Goal: Task Accomplishment & Management: Complete application form

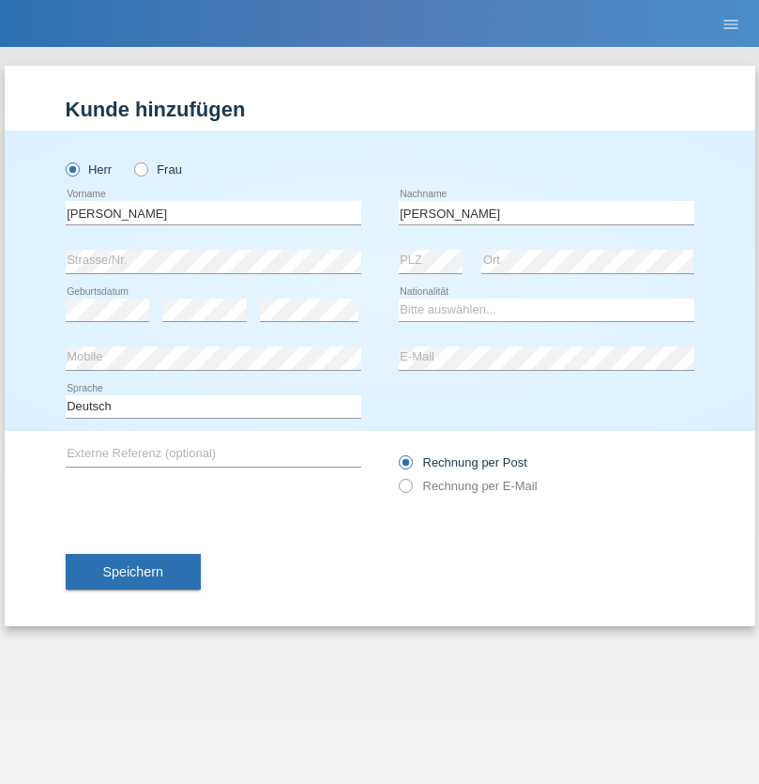
type input "[PERSON_NAME]"
select select "SY"
select select "C"
select select "21"
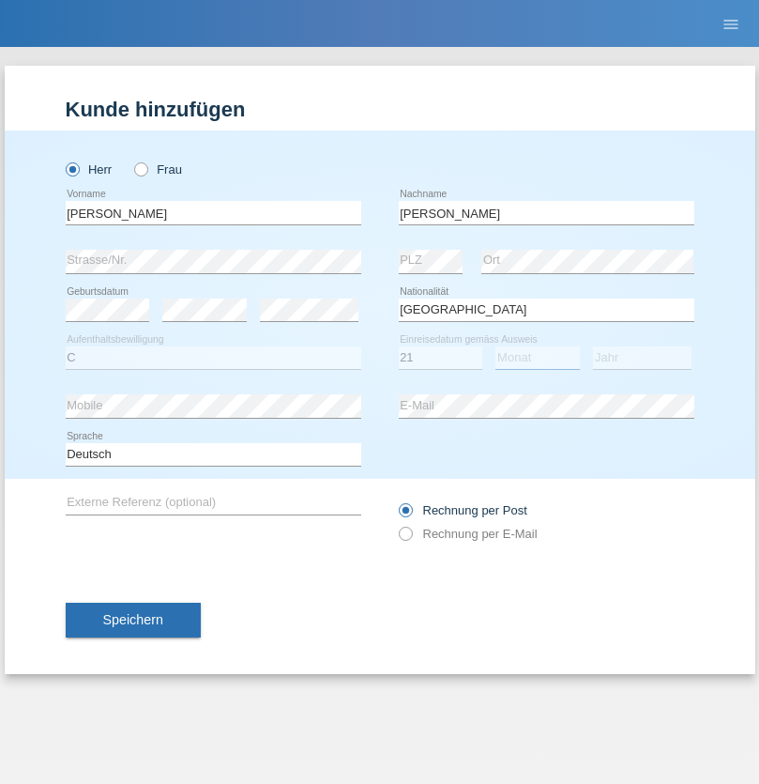
select select "12"
select select "2013"
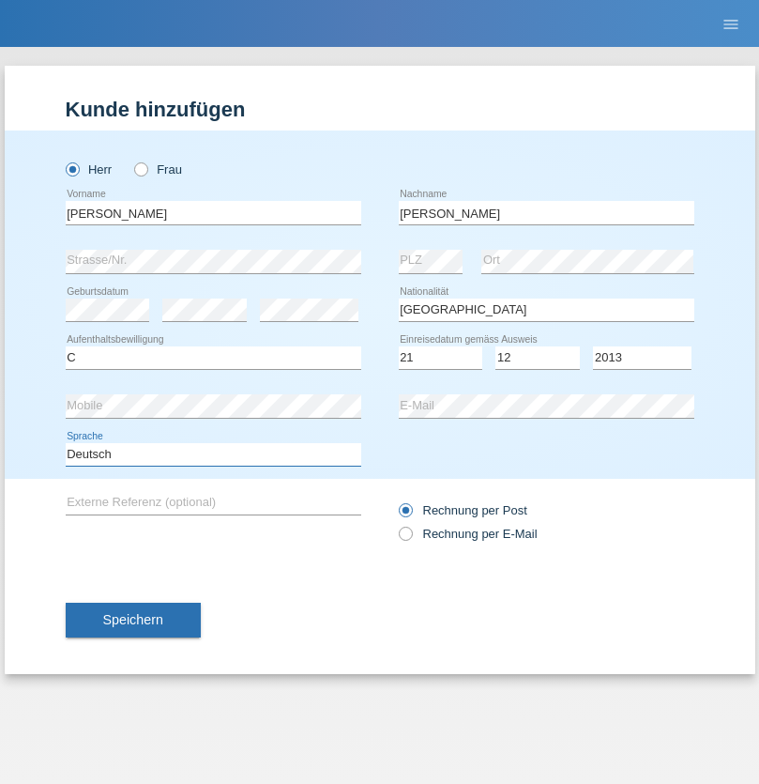
select select "en"
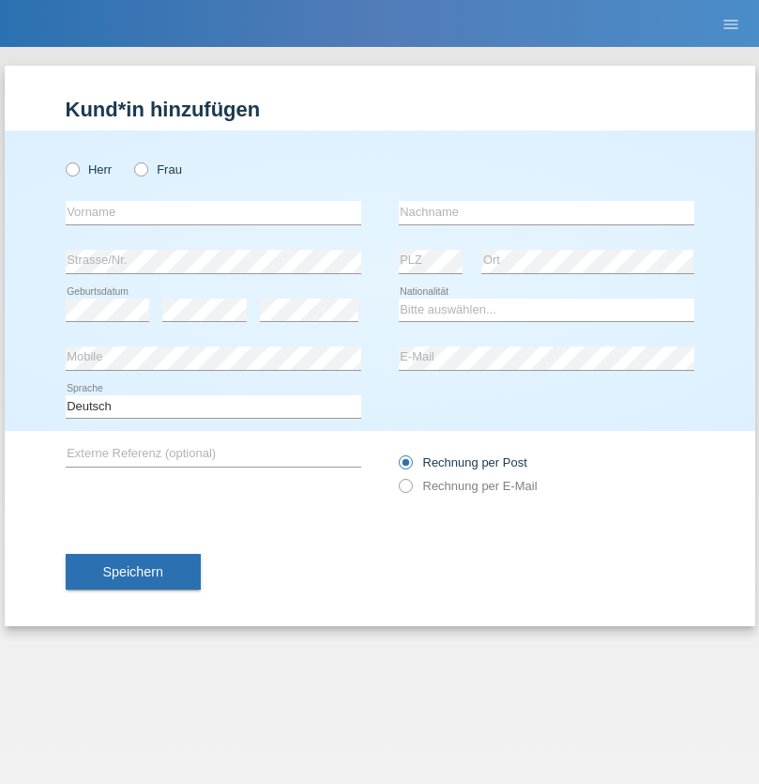
radio input "true"
click at [213, 212] on input "text" at bounding box center [214, 212] width 296 height 23
type input "David"
click at [546, 212] on input "text" at bounding box center [547, 212] width 296 height 23
type input "Senn"
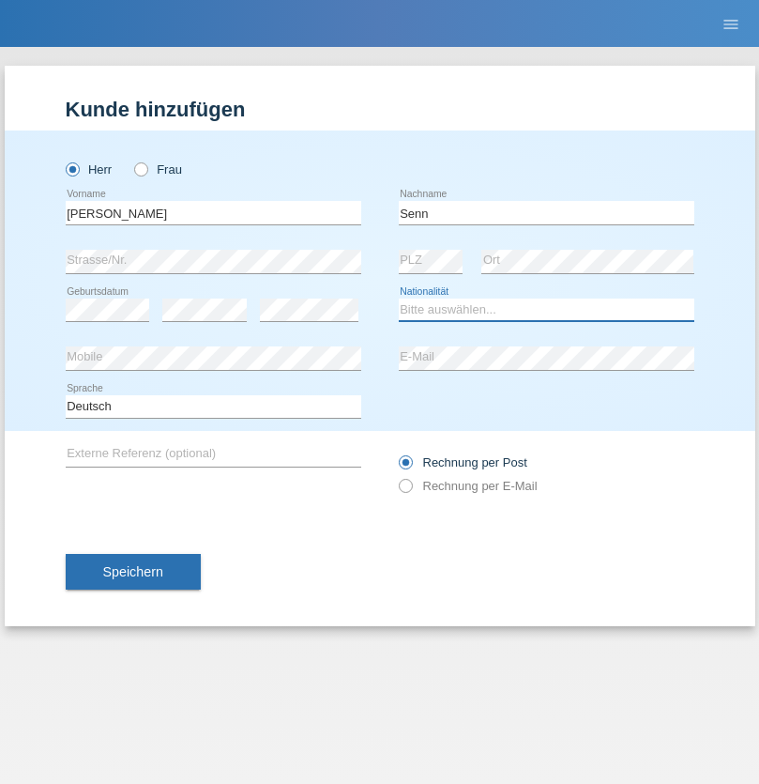
select select "CH"
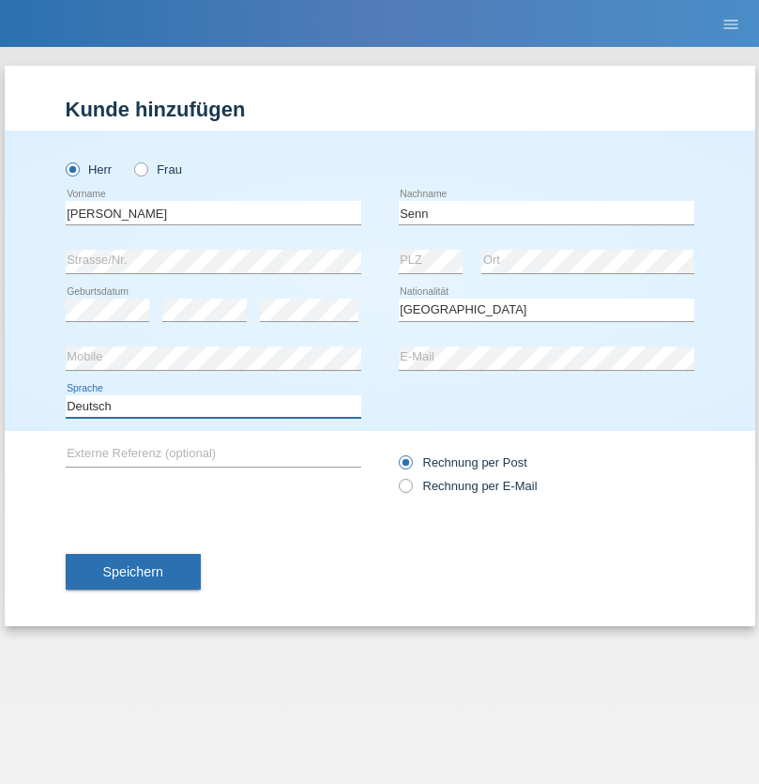
select select "en"
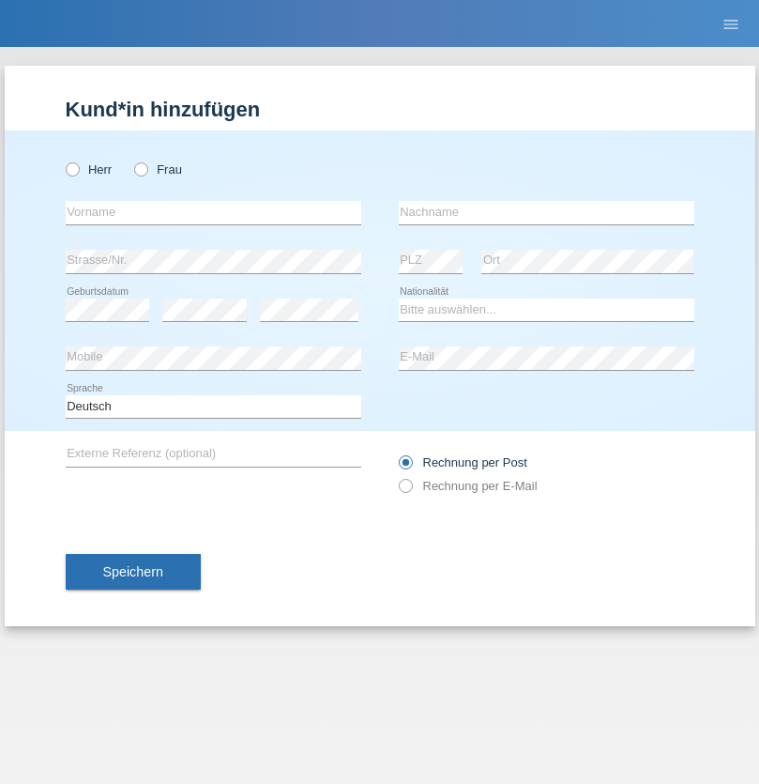
radio input "true"
click at [213, 212] on input "text" at bounding box center [214, 212] width 296 height 23
type input "firat"
click at [546, 212] on input "text" at bounding box center [547, 212] width 296 height 23
type input "kara"
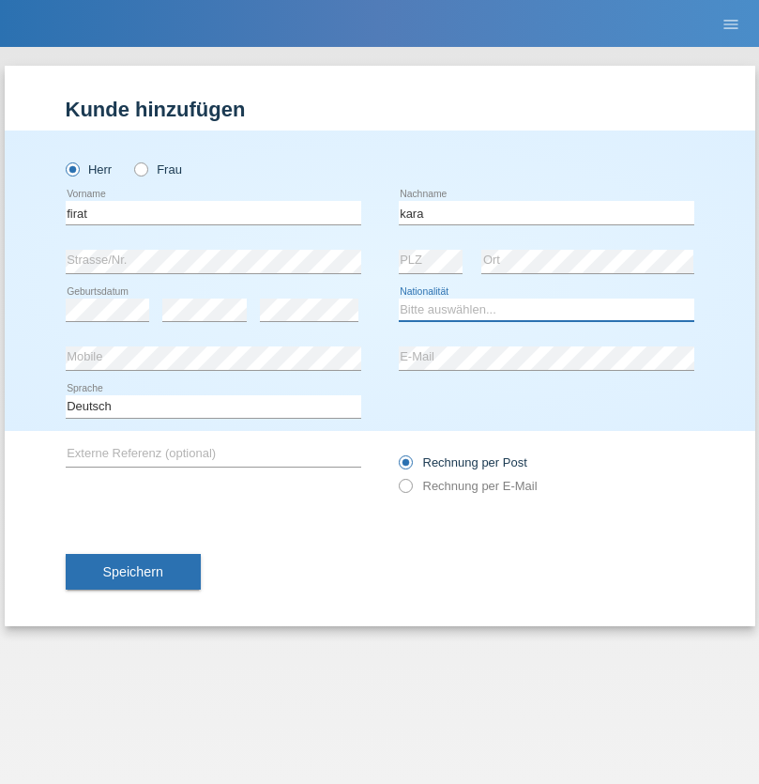
select select "CH"
radio input "true"
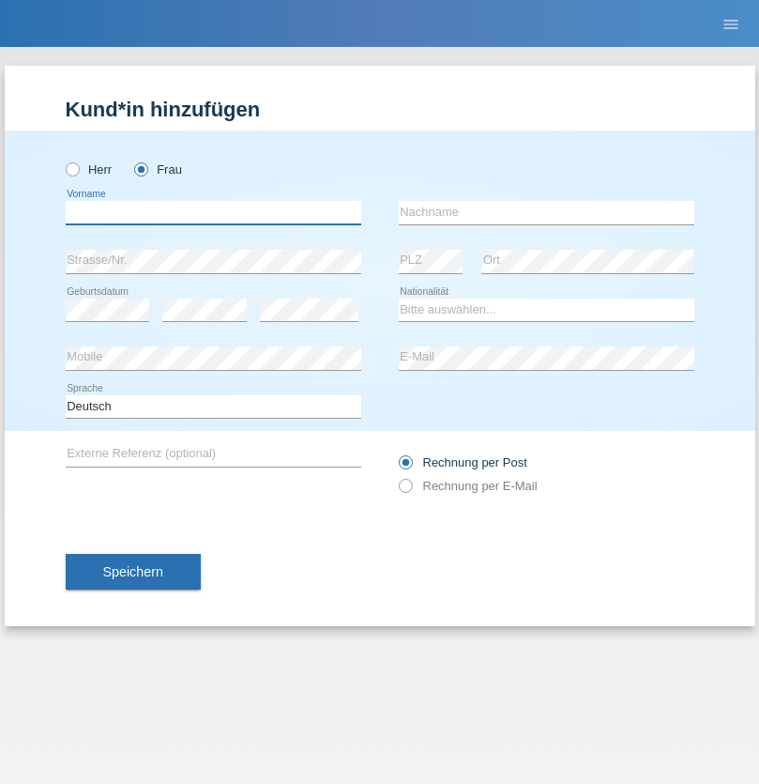
click at [213, 212] on input "text" at bounding box center [214, 212] width 296 height 23
type input "Rihanna"
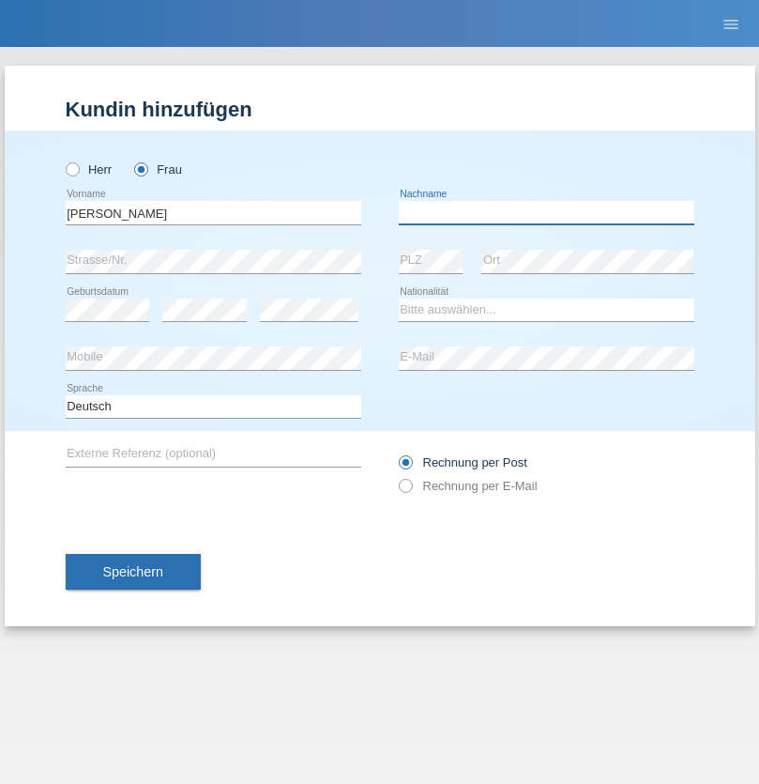
click at [546, 212] on input "text" at bounding box center [547, 212] width 296 height 23
type input "Dössegger"
select select "CH"
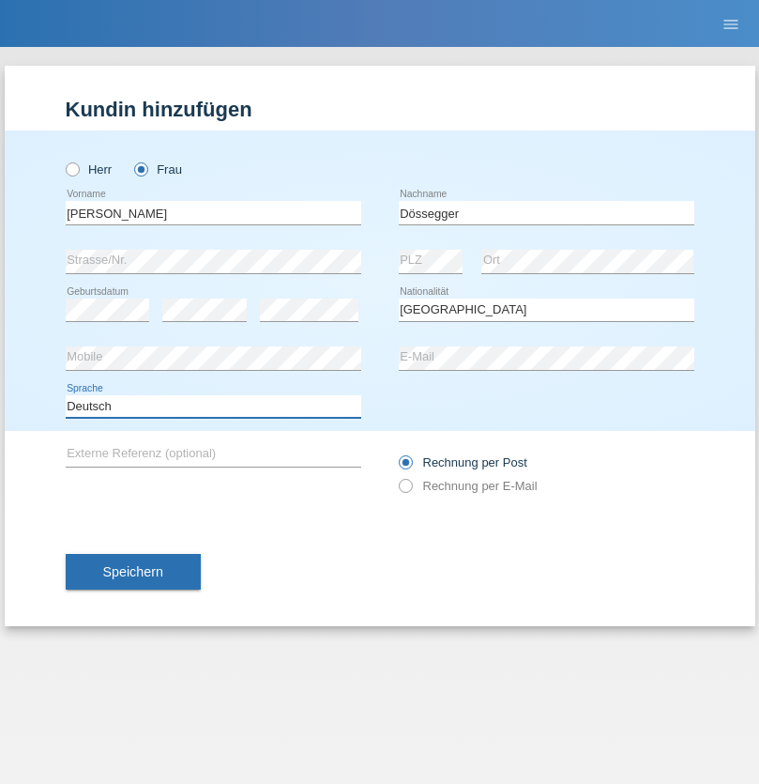
select select "en"
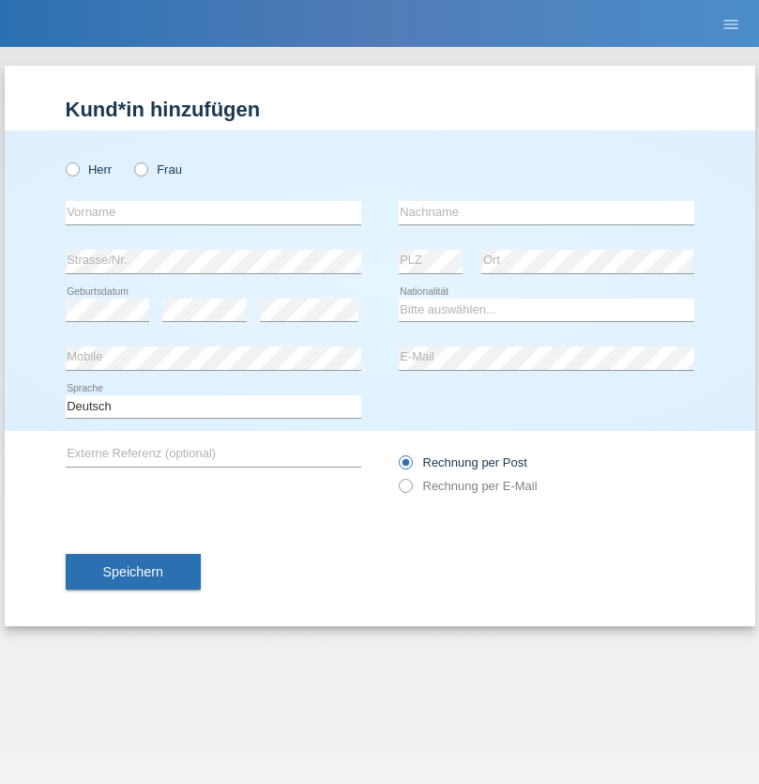
radio input "true"
click at [213, 212] on input "text" at bounding box center [214, 212] width 296 height 23
type input "Senije"
click at [546, 212] on input "text" at bounding box center [547, 212] width 296 height 23
type input "Rama"
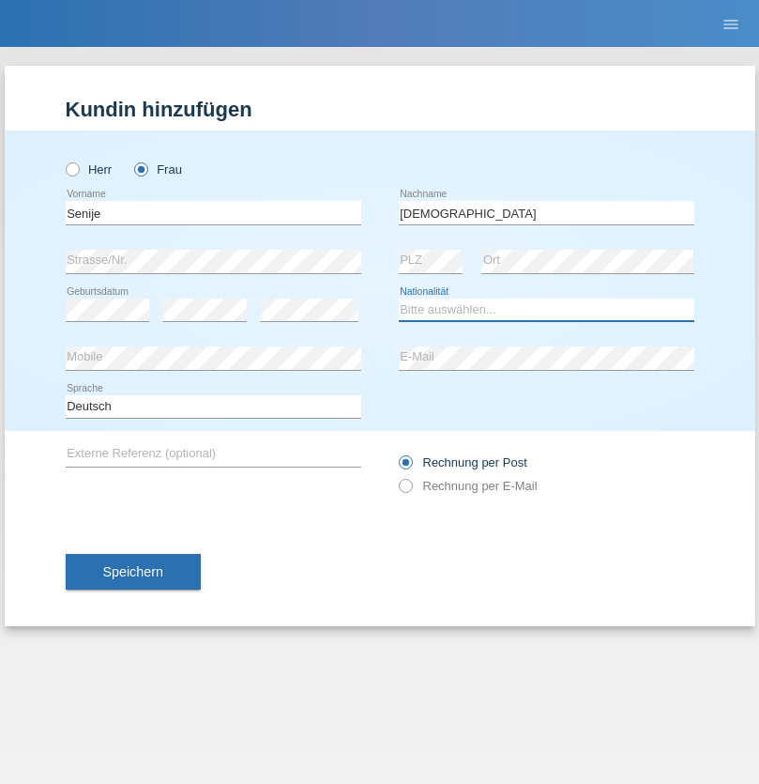
select select "CH"
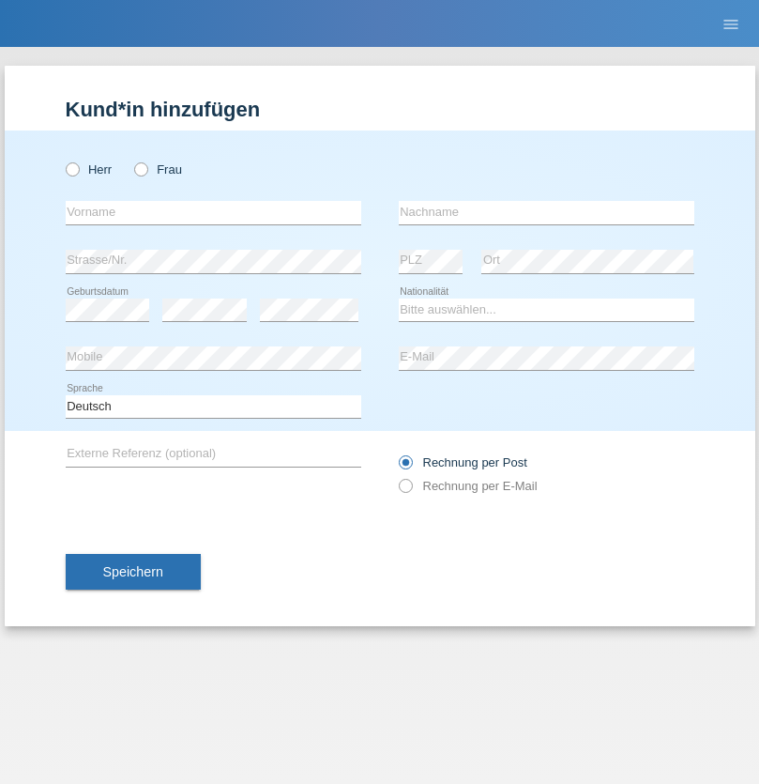
radio input "true"
click at [213, 212] on input "text" at bounding box center [214, 212] width 296 height 23
type input "[PERSON_NAME]"
click at [546, 212] on input "text" at bounding box center [547, 212] width 296 height 23
type input "Priestley"
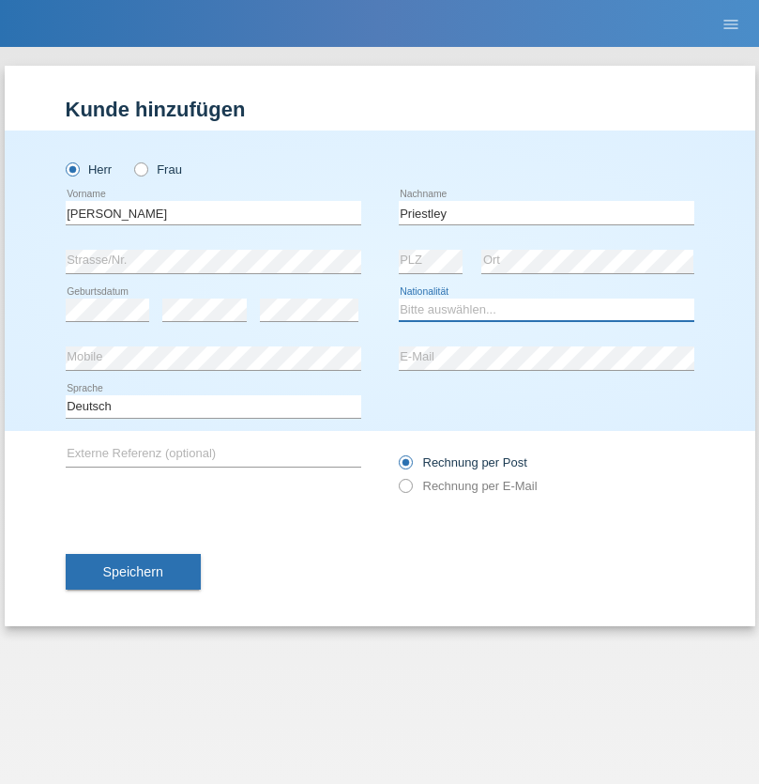
select select "CH"
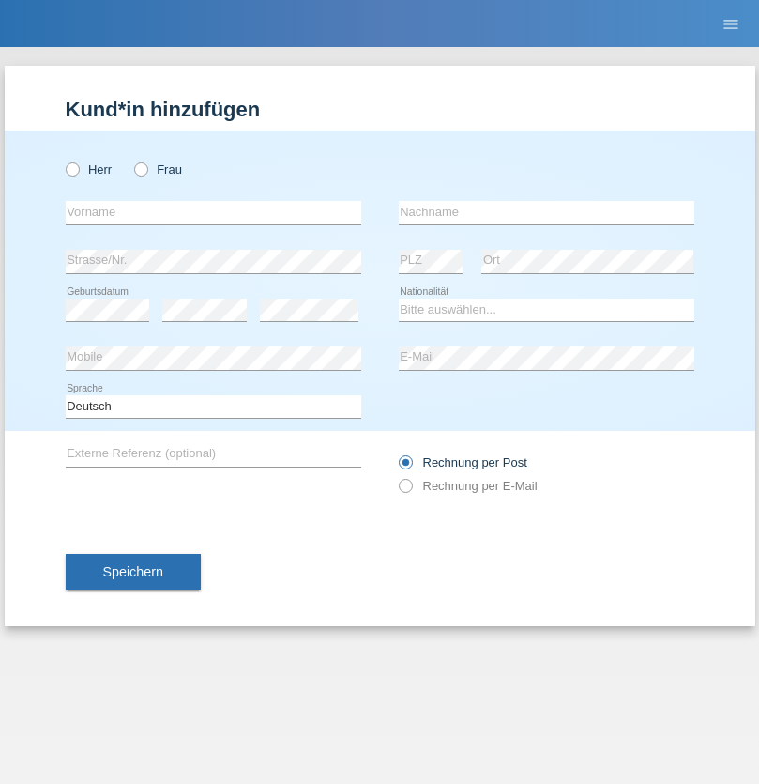
radio input "true"
click at [213, 212] on input "text" at bounding box center [214, 212] width 296 height 23
type input "Francesco"
click at [546, 212] on input "text" at bounding box center [547, 212] width 296 height 23
type input "Fortugno"
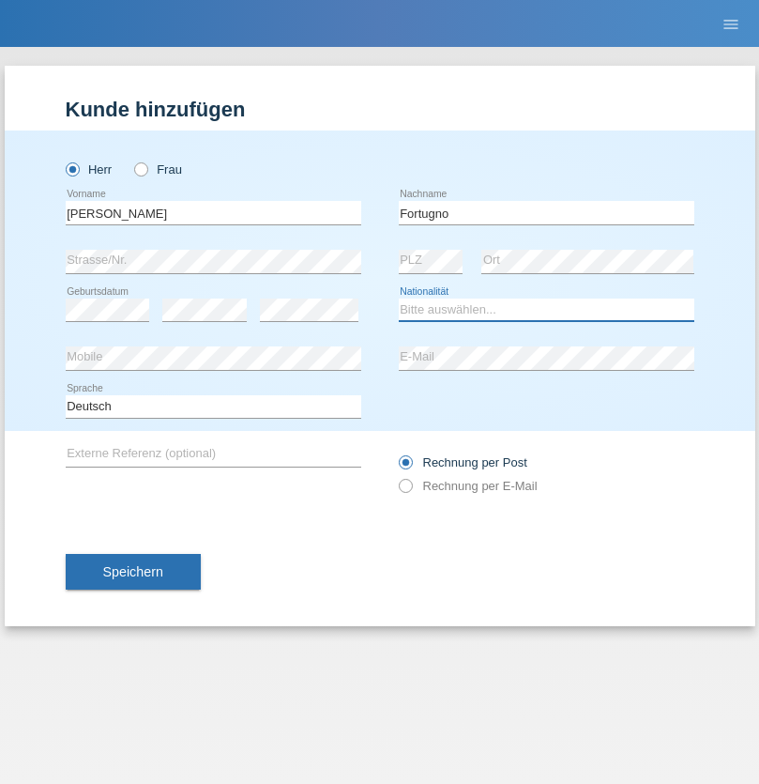
select select "IT"
select select "C"
select select "09"
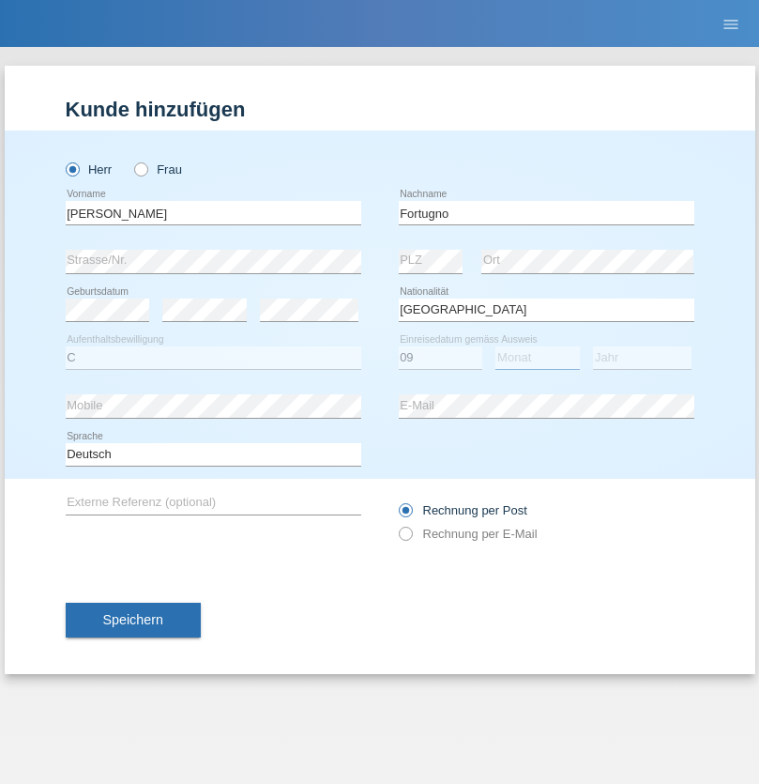
select select "08"
select select "2006"
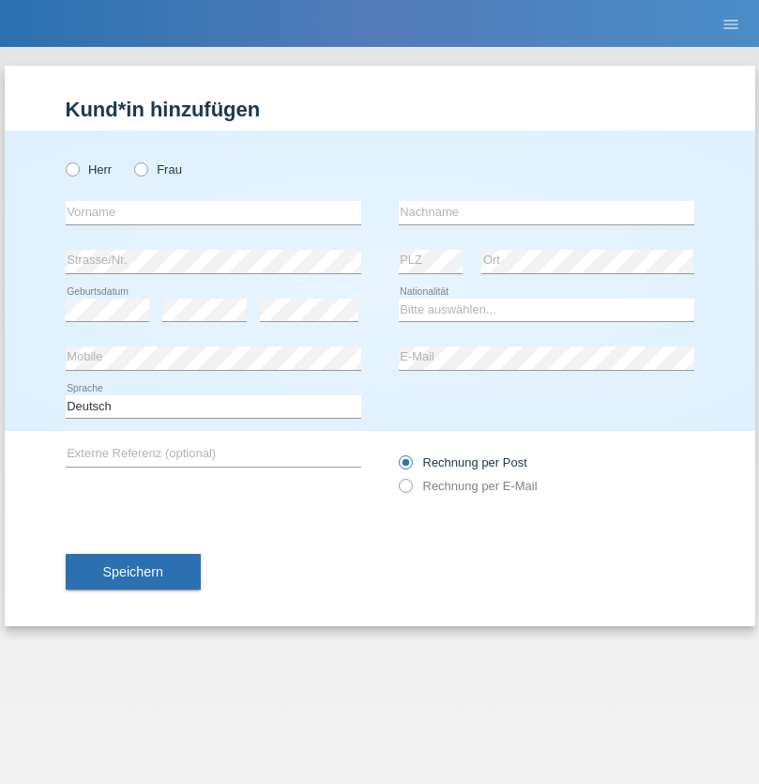
radio input "true"
click at [213, 212] on input "text" at bounding box center [214, 212] width 296 height 23
type input "Farkash"
click at [546, 212] on input "text" at bounding box center [547, 212] width 296 height 23
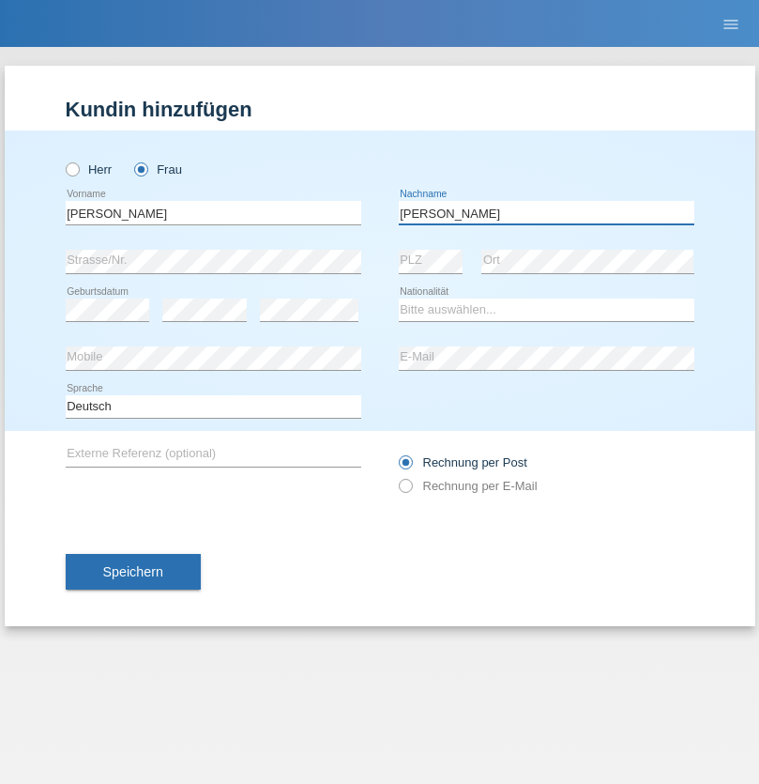
type input "Yolana"
select select "UA"
select select "C"
select select "23"
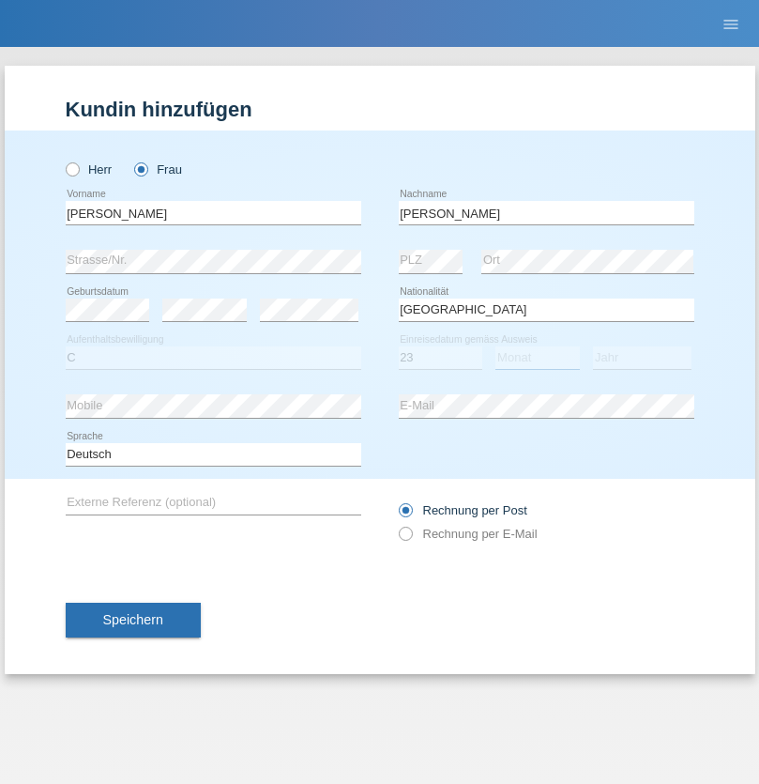
select select "10"
select select "2021"
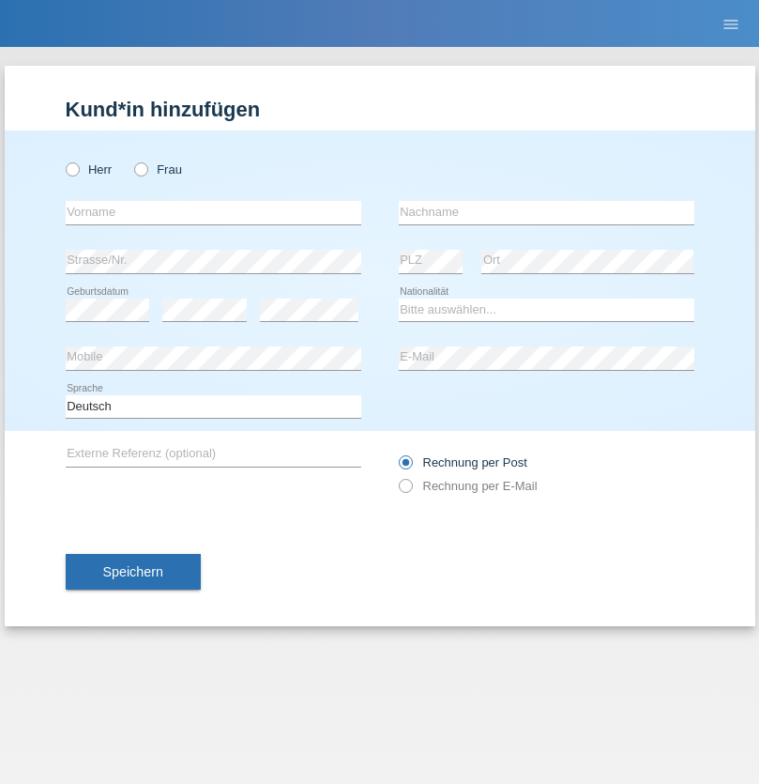
radio input "true"
click at [213, 212] on input "text" at bounding box center [214, 212] width 296 height 23
type input "Nuria"
click at [546, 212] on input "text" at bounding box center [547, 212] width 296 height 23
type input "D'Antino"
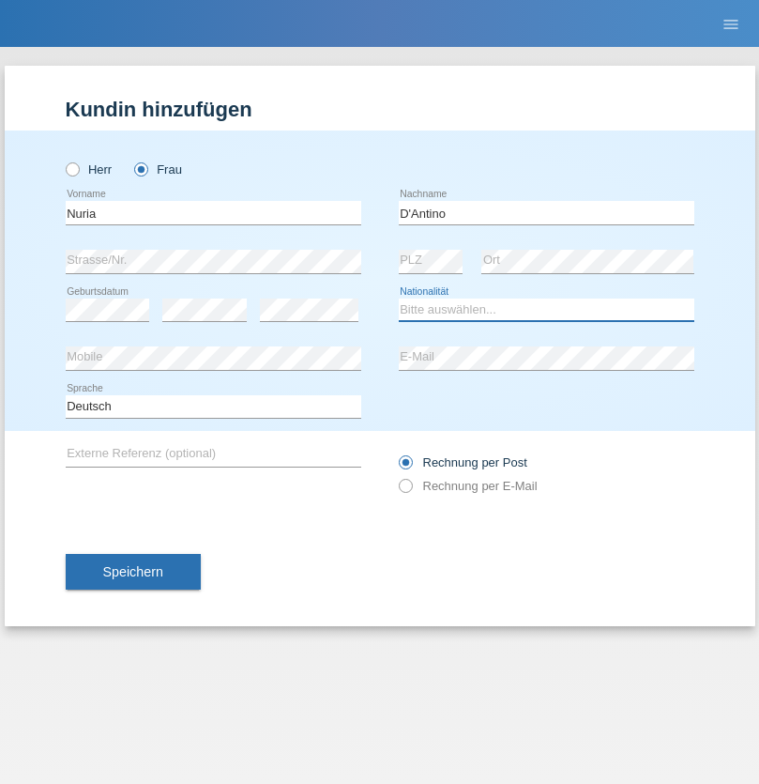
select select "CH"
